Goal: Transaction & Acquisition: Subscribe to service/newsletter

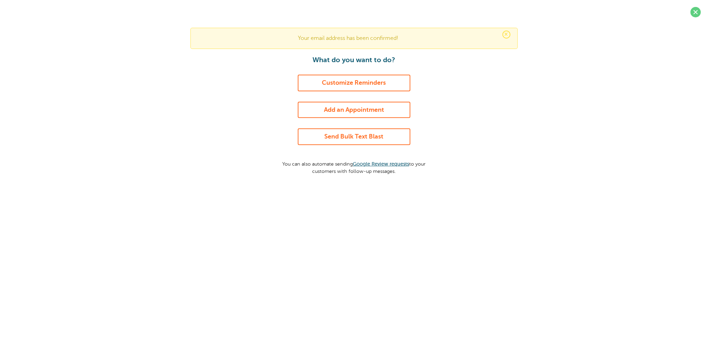
click at [693, 12] on span at bounding box center [695, 12] width 10 height 10
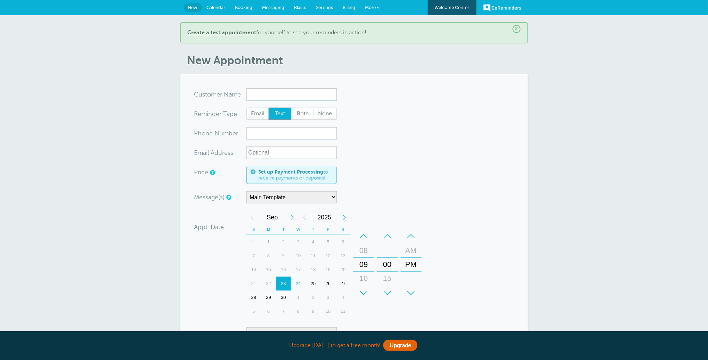
click at [347, 8] on span "Billing" at bounding box center [349, 7] width 13 height 5
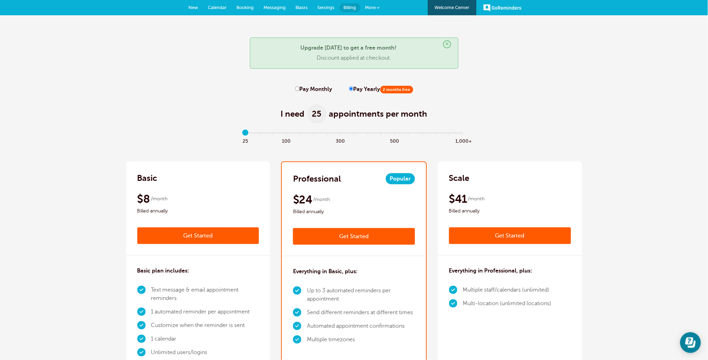
click at [190, 233] on link "Get Started" at bounding box center [198, 236] width 122 height 17
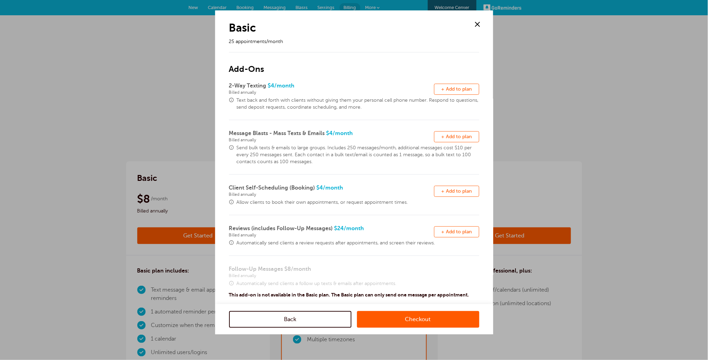
click at [446, 86] on span "+ Add to plan" at bounding box center [456, 88] width 31 height 5
click at [453, 139] on span "+ Add to plan" at bounding box center [456, 136] width 31 height 5
click at [456, 189] on span "+ Add to plan" at bounding box center [456, 191] width 31 height 5
drag, startPoint x: 451, startPoint y: 229, endPoint x: 447, endPoint y: 218, distance: 11.4
click at [451, 229] on span "+ Add to plan" at bounding box center [456, 231] width 31 height 5
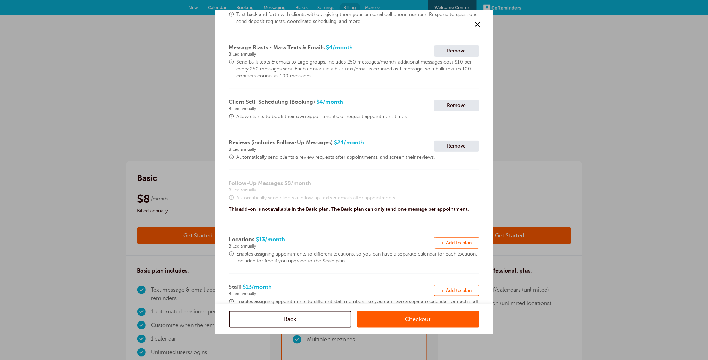
scroll to position [112, 0]
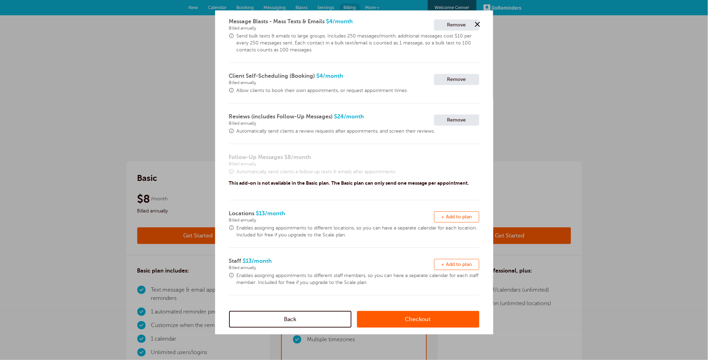
click at [446, 216] on span "+ Add to plan" at bounding box center [456, 216] width 31 height 5
click at [446, 262] on span "+ Add to plan" at bounding box center [456, 264] width 31 height 5
drag, startPoint x: 412, startPoint y: 316, endPoint x: 409, endPoint y: 315, distance: 3.6
click at [412, 316] on link "Checkout" at bounding box center [418, 319] width 122 height 17
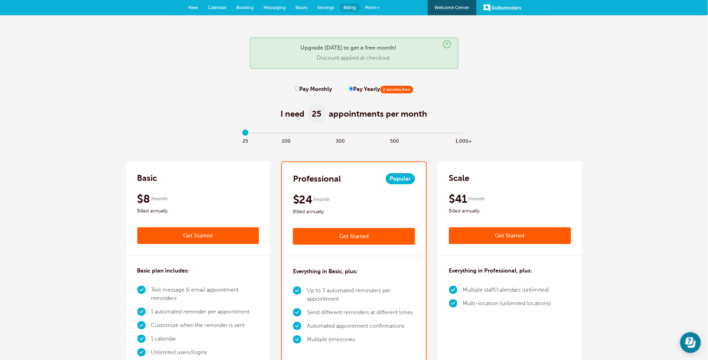
click at [195, 234] on link "Get Started" at bounding box center [198, 236] width 122 height 17
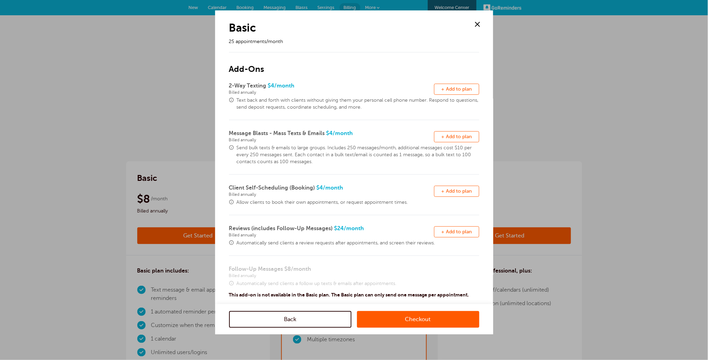
drag, startPoint x: 474, startPoint y: 21, endPoint x: 289, endPoint y: 113, distance: 206.6
click at [474, 21] on span at bounding box center [477, 24] width 10 height 10
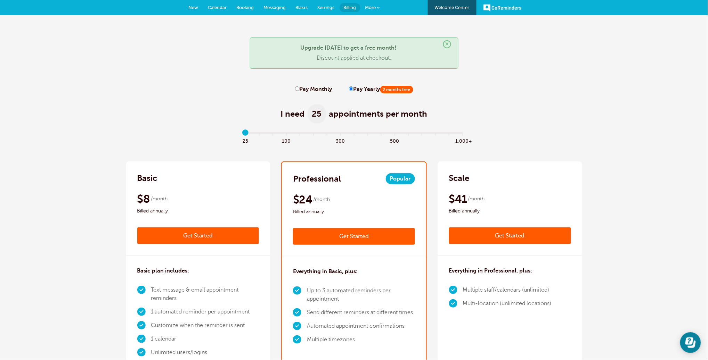
drag, startPoint x: 220, startPoint y: 209, endPoint x: 216, endPoint y: 207, distance: 4.5
click at [220, 209] on span "Billed annually" at bounding box center [198, 211] width 122 height 8
click at [191, 236] on link "Get Started" at bounding box center [198, 236] width 122 height 17
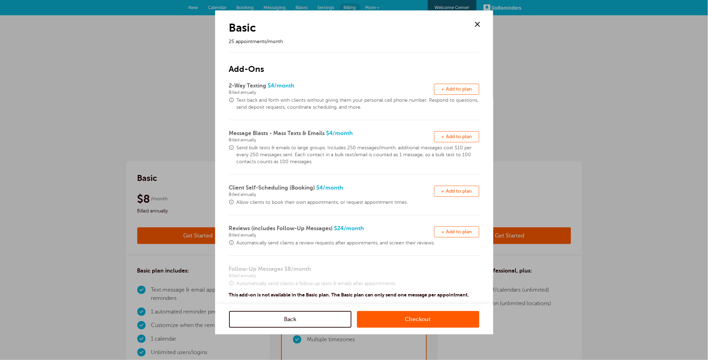
drag, startPoint x: 475, startPoint y: 24, endPoint x: 360, endPoint y: 73, distance: 125.2
click at [475, 24] on span at bounding box center [477, 24] width 10 height 10
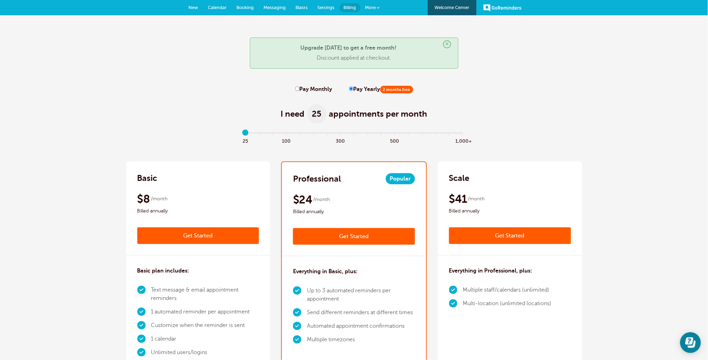
drag, startPoint x: 191, startPoint y: 237, endPoint x: 223, endPoint y: 232, distance: 33.1
click at [191, 237] on link "Get Started" at bounding box center [198, 236] width 122 height 17
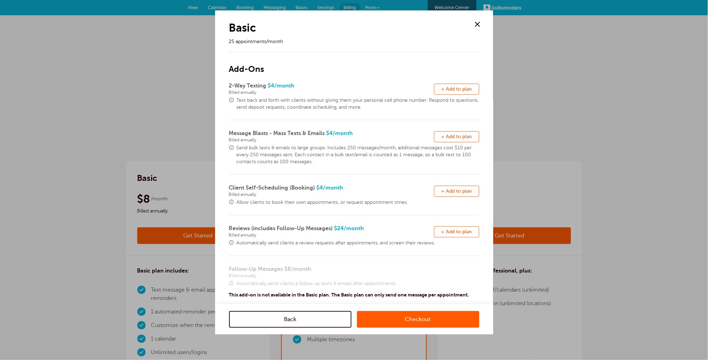
click at [423, 321] on link "Checkout" at bounding box center [418, 319] width 122 height 17
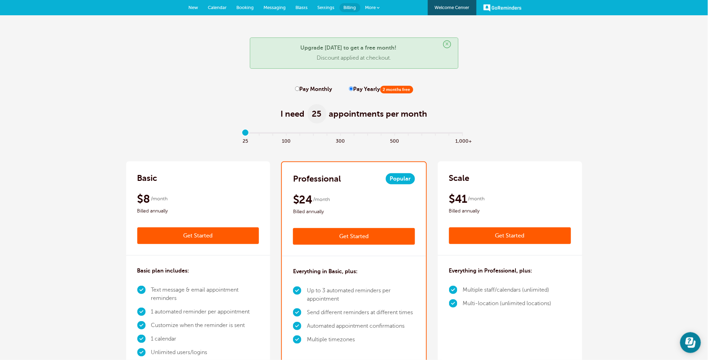
drag, startPoint x: 555, startPoint y: 122, endPoint x: 552, endPoint y: 129, distance: 6.8
click at [555, 122] on div "I need 25 appointments per month" at bounding box center [354, 110] width 456 height 34
